Goal: Task Accomplishment & Management: Manage account settings

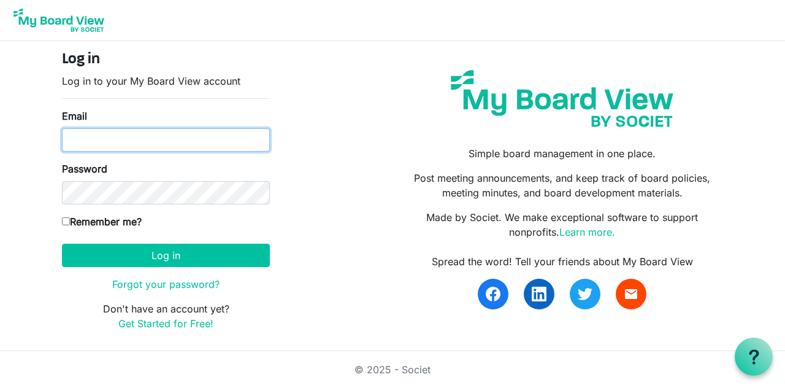
click at [240, 136] on input "Email" at bounding box center [166, 139] width 208 height 23
type input "[PERSON_NAME][EMAIL_ADDRESS][DOMAIN_NAME]"
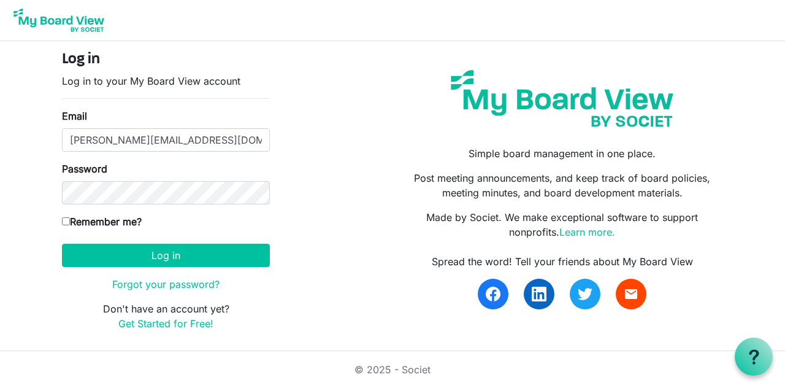
click at [66, 218] on input "Remember me?" at bounding box center [66, 221] width 8 height 8
checkbox input "true"
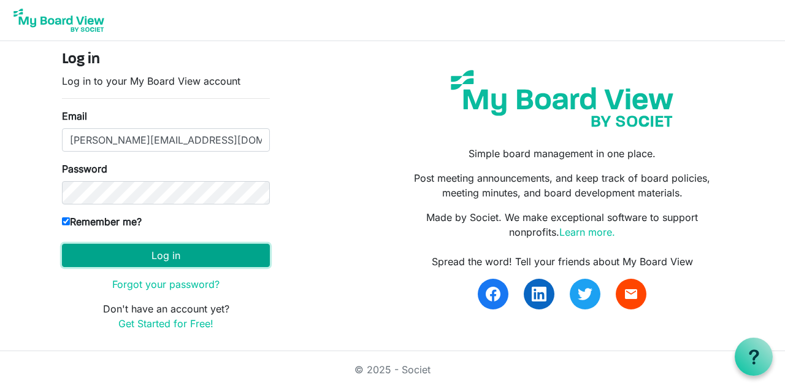
click at [167, 259] on button "Log in" at bounding box center [166, 255] width 208 height 23
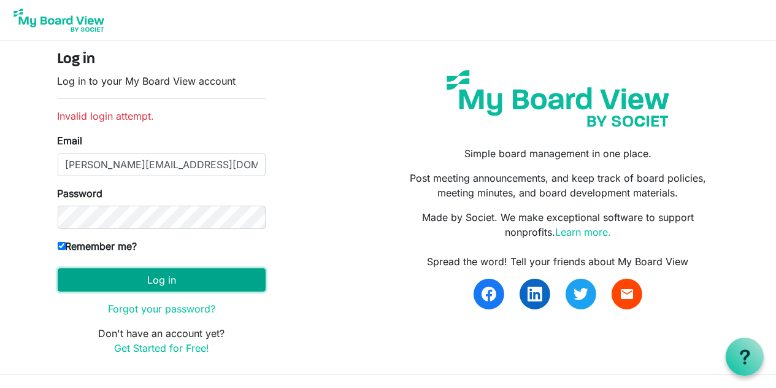
click at [171, 282] on button "Log in" at bounding box center [162, 279] width 208 height 23
click at [168, 277] on button "Log in" at bounding box center [162, 279] width 208 height 23
